Goal: Transaction & Acquisition: Download file/media

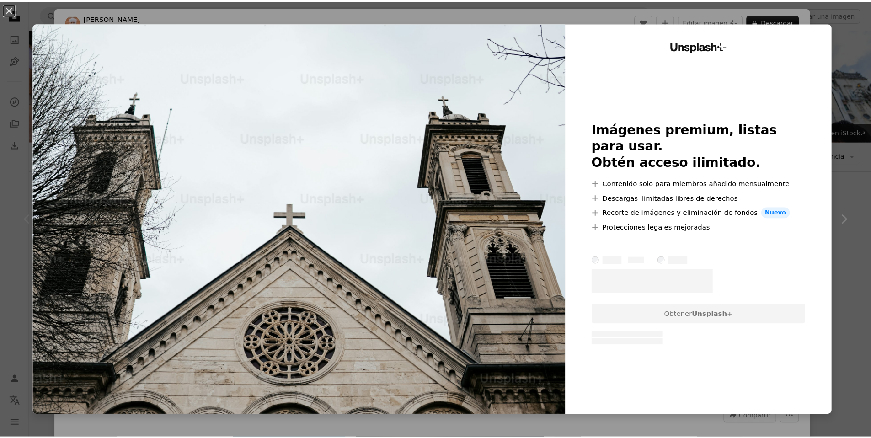
scroll to position [1706, 0]
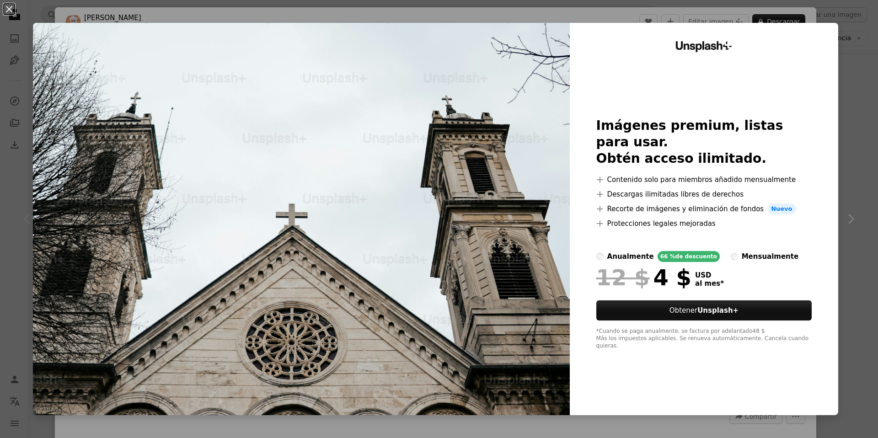
click at [850, 103] on div "An X shape Unsplash+ Imágenes premium, listas para usar. Obtén acceso ilimitado…" at bounding box center [439, 219] width 878 height 438
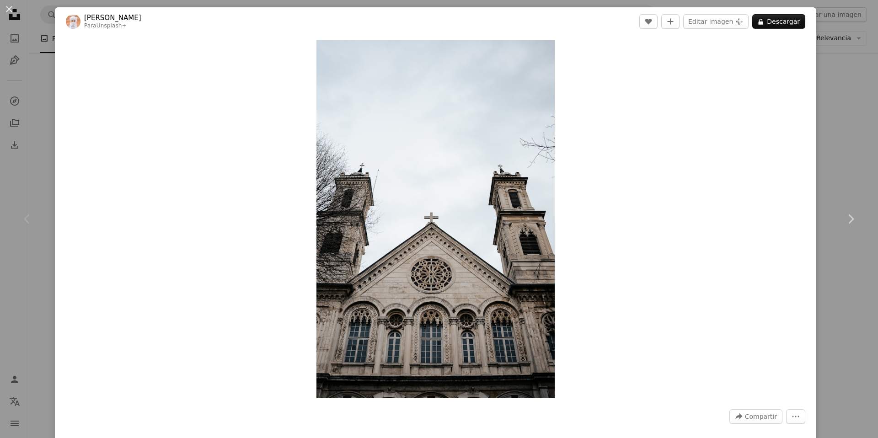
click at [843, 104] on div "An X shape Chevron left Chevron right Ahmed Para Unsplash+ A heart A plus sign …" at bounding box center [439, 219] width 878 height 438
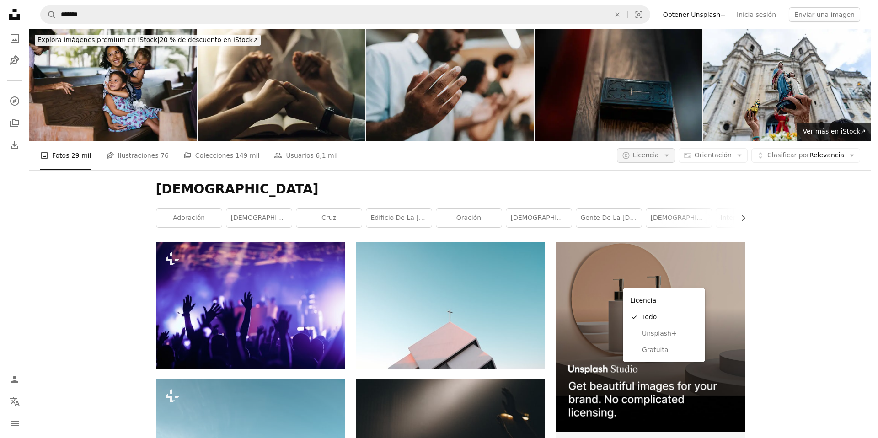
click at [666, 148] on button "A copyright icon © Licencia Arrow down" at bounding box center [646, 155] width 58 height 15
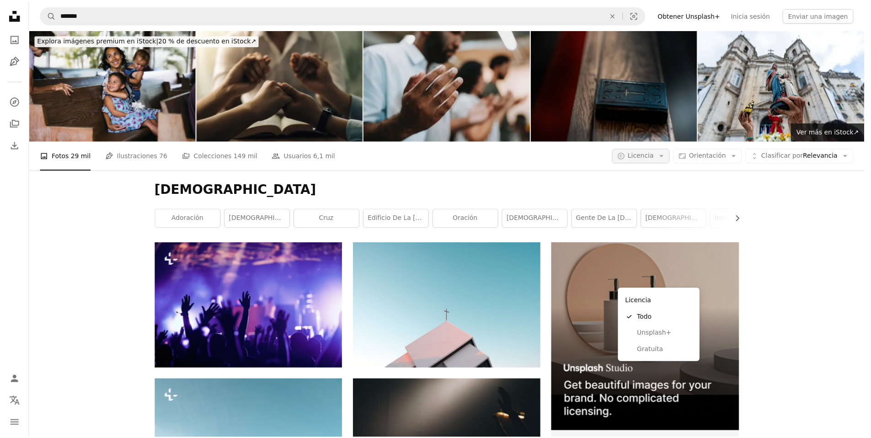
scroll to position [239, 0]
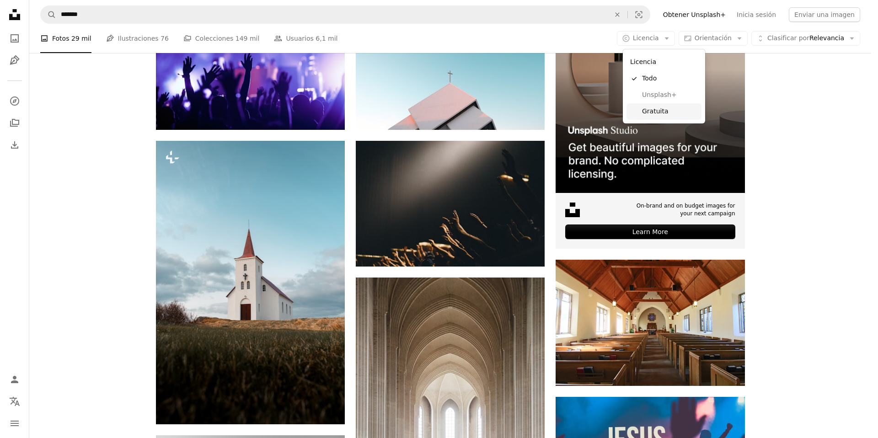
click at [663, 108] on span "Gratuita" at bounding box center [670, 111] width 56 height 9
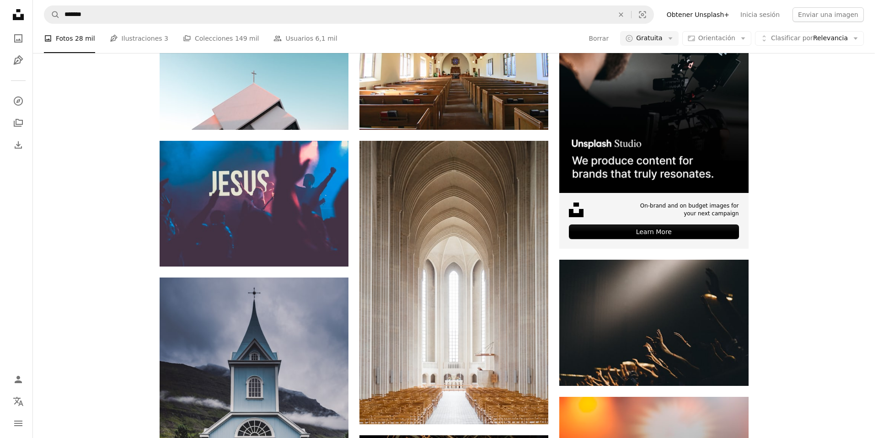
scroll to position [721, 0]
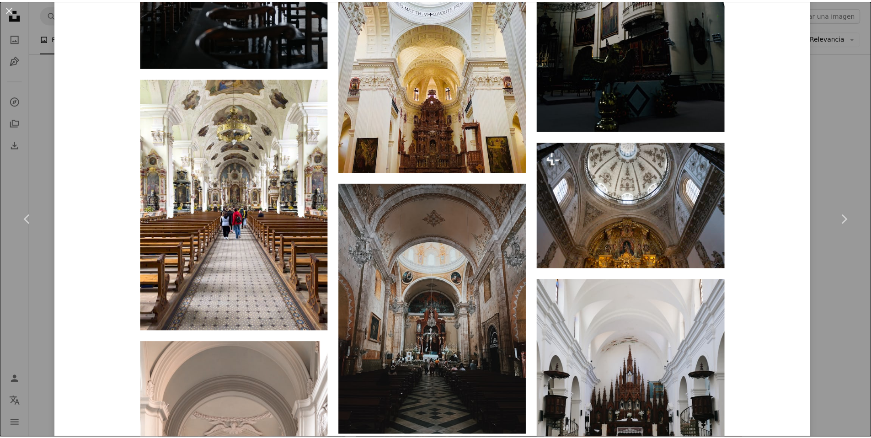
scroll to position [2962, 0]
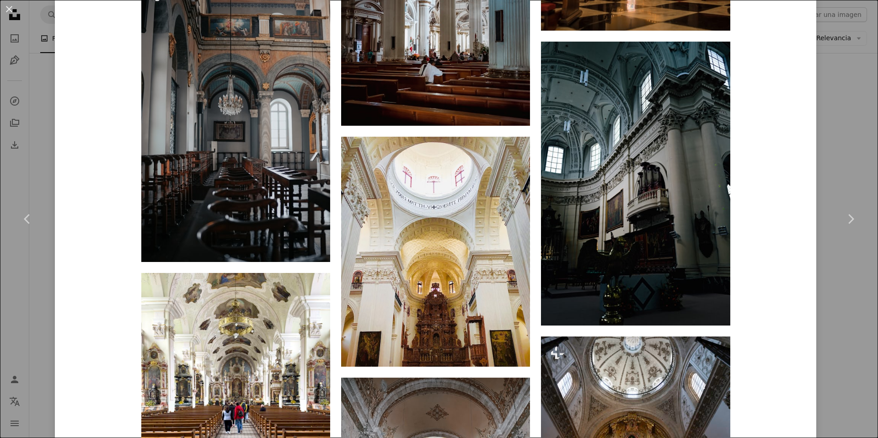
click at [828, 141] on div "An X shape Chevron left Chevron right [PERSON_NAME] Main photified A heart A pl…" at bounding box center [439, 219] width 878 height 438
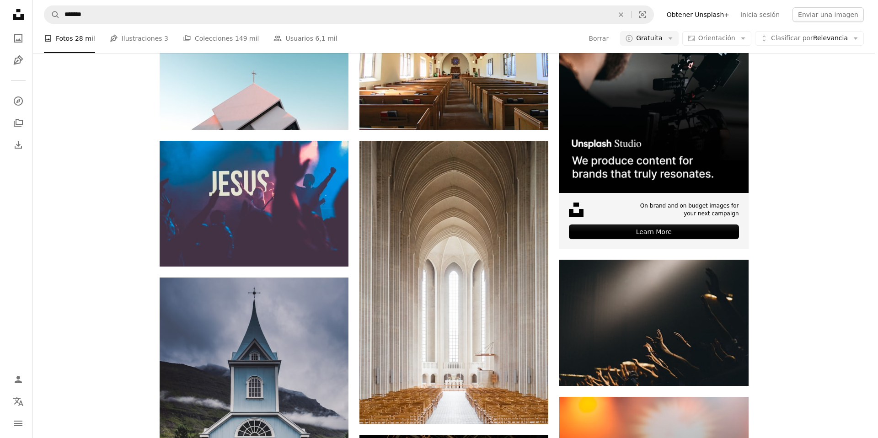
scroll to position [697, 0]
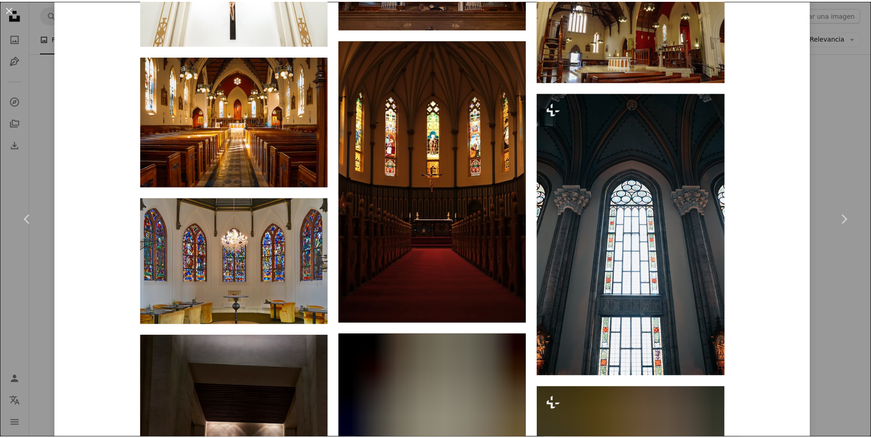
scroll to position [1858, 0]
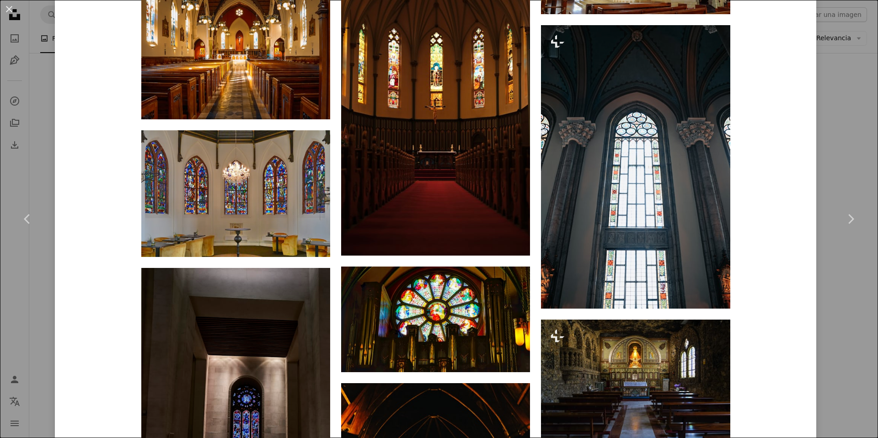
click at [852, 139] on div "An X shape Chevron left Chevron right [PERSON_NAME] kfred A heart A plus sign E…" at bounding box center [439, 219] width 878 height 438
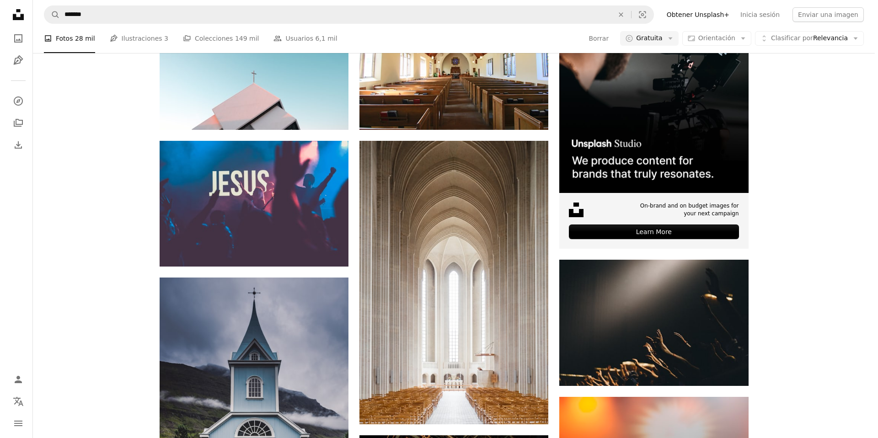
scroll to position [625, 0]
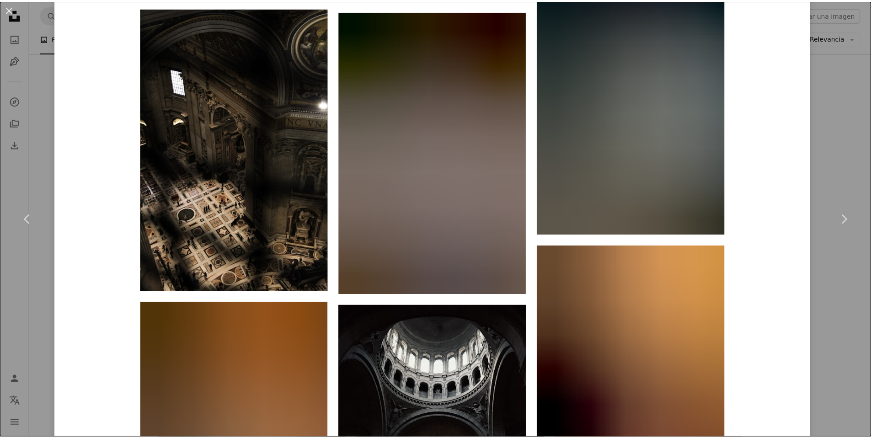
scroll to position [3990, 0]
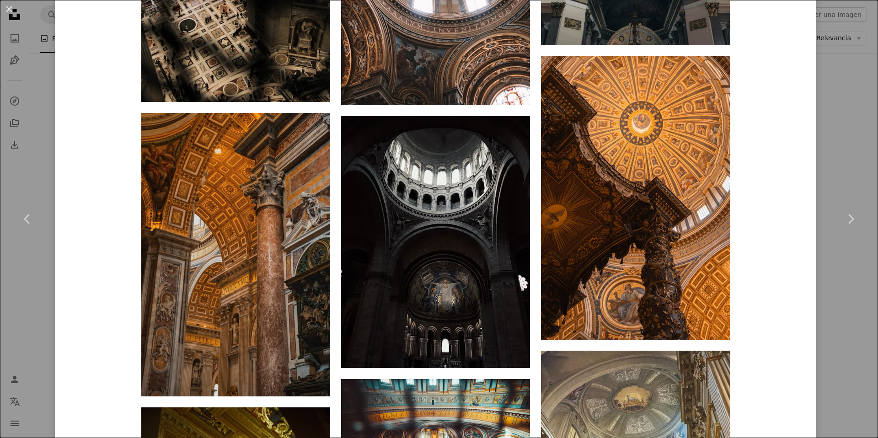
click at [809, 143] on div "An X shape Chevron left Chevron right [PERSON_NAME] Disponible para contratació…" at bounding box center [439, 219] width 878 height 438
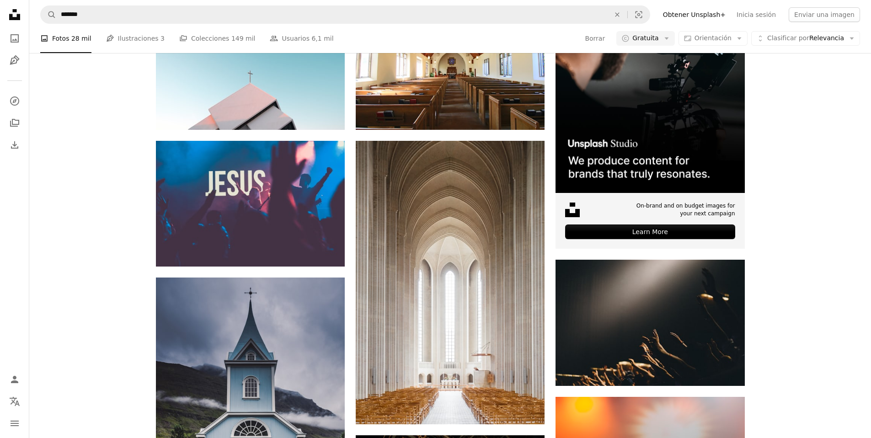
scroll to position [674, 0]
click at [647, 39] on span "Gratuita" at bounding box center [645, 38] width 27 height 9
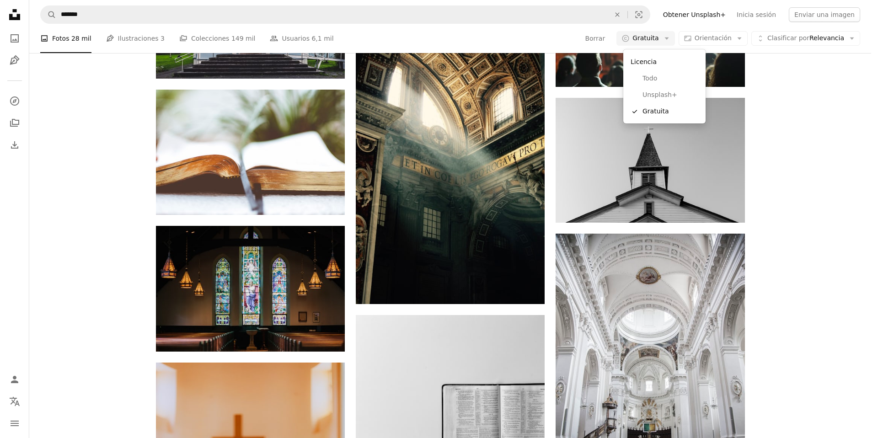
click at [659, 64] on div "Licencia" at bounding box center [664, 61] width 75 height 17
click at [654, 76] on span "Todo" at bounding box center [670, 78] width 56 height 9
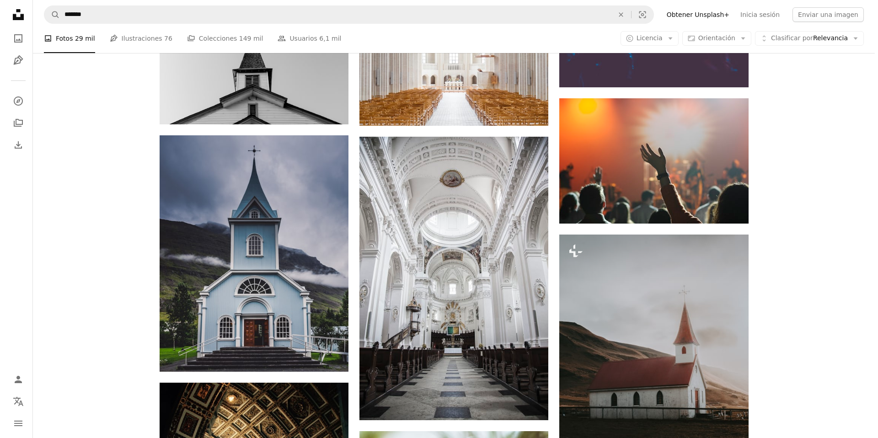
scroll to position [2619, 0]
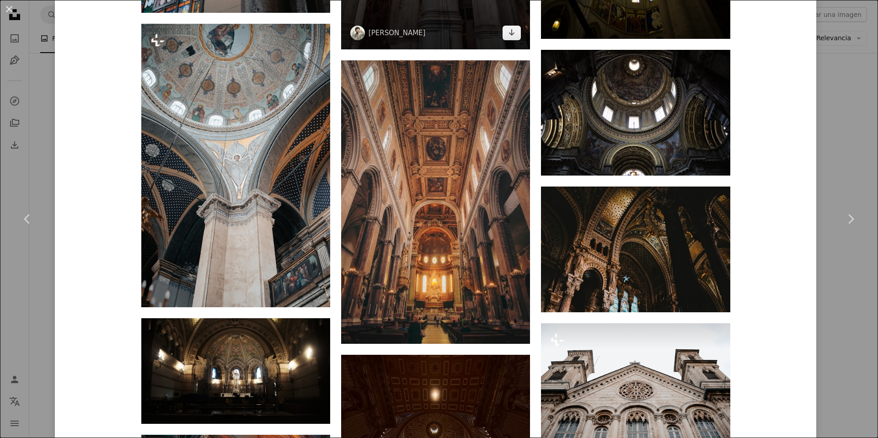
scroll to position [3396, 0]
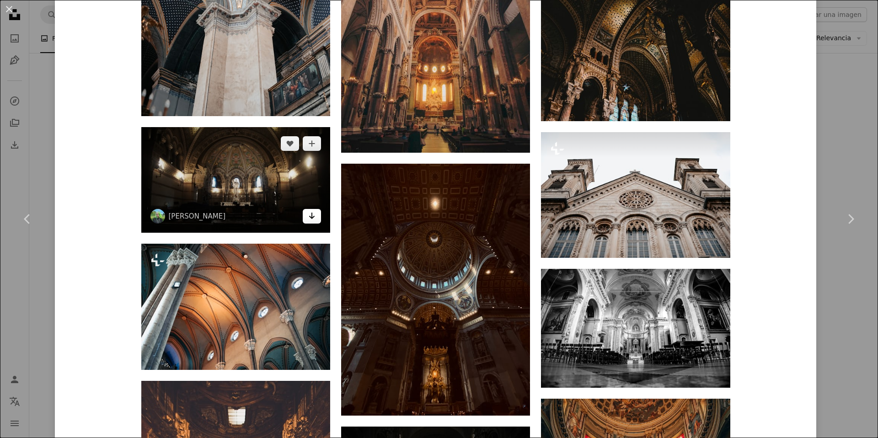
click at [308, 221] on icon "Arrow pointing down" at bounding box center [311, 215] width 7 height 11
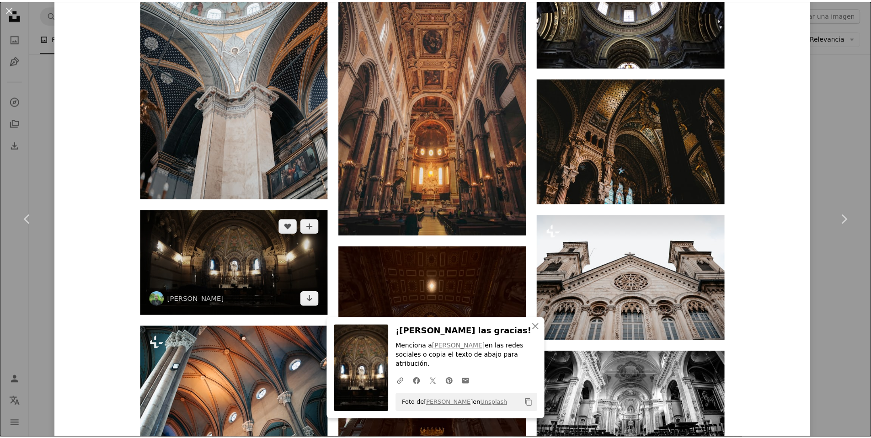
scroll to position [3199, 0]
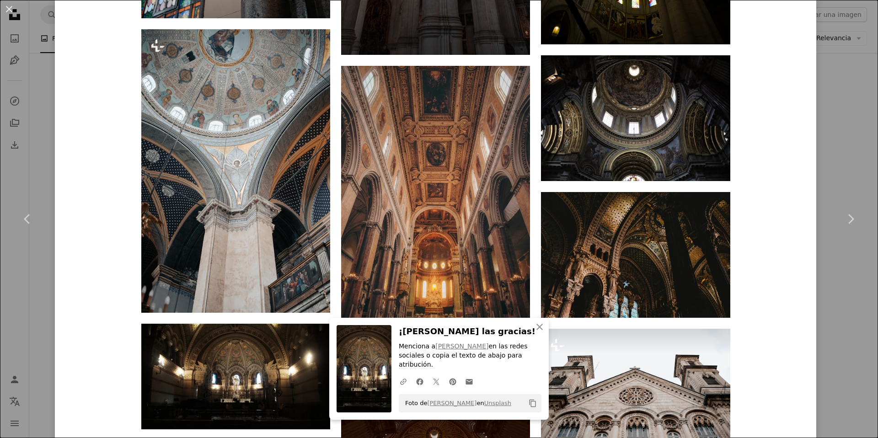
click at [836, 112] on div "An X shape Chevron left Chevron right An X shape Cerrar ¡[PERSON_NAME] las grac…" at bounding box center [439, 219] width 878 height 438
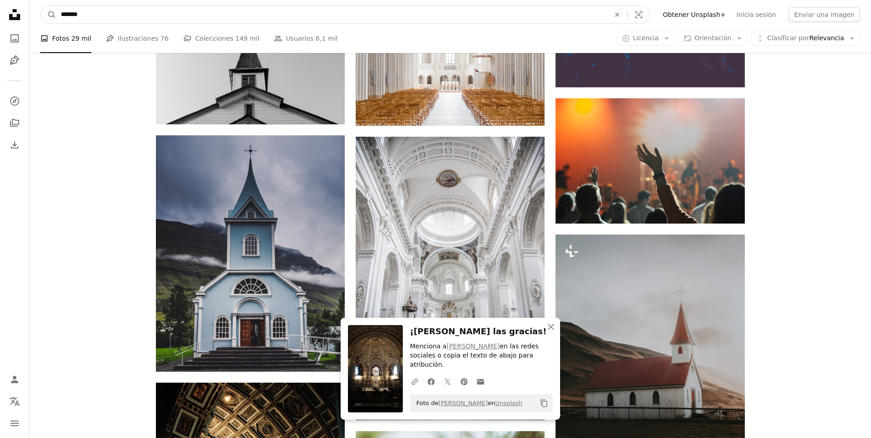
click at [275, 17] on input "*******" at bounding box center [331, 14] width 551 height 17
type input "**********"
click button "A magnifying glass" at bounding box center [49, 14] width 16 height 17
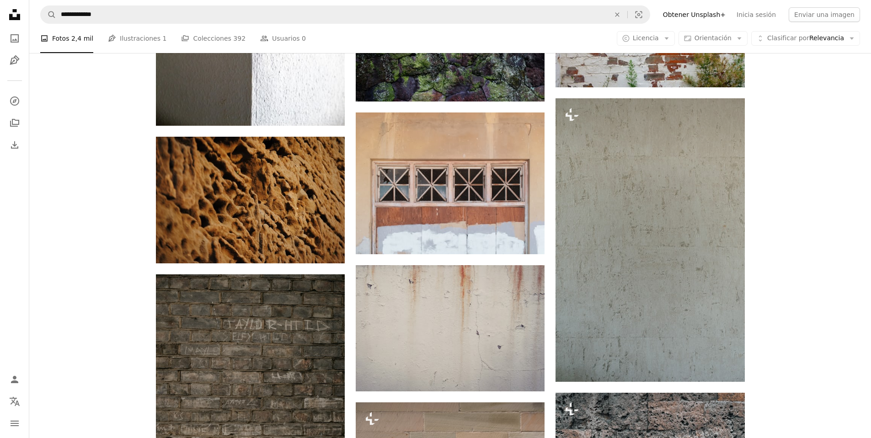
scroll to position [1591, 0]
